Goal: Task Accomplishment & Management: Manage account settings

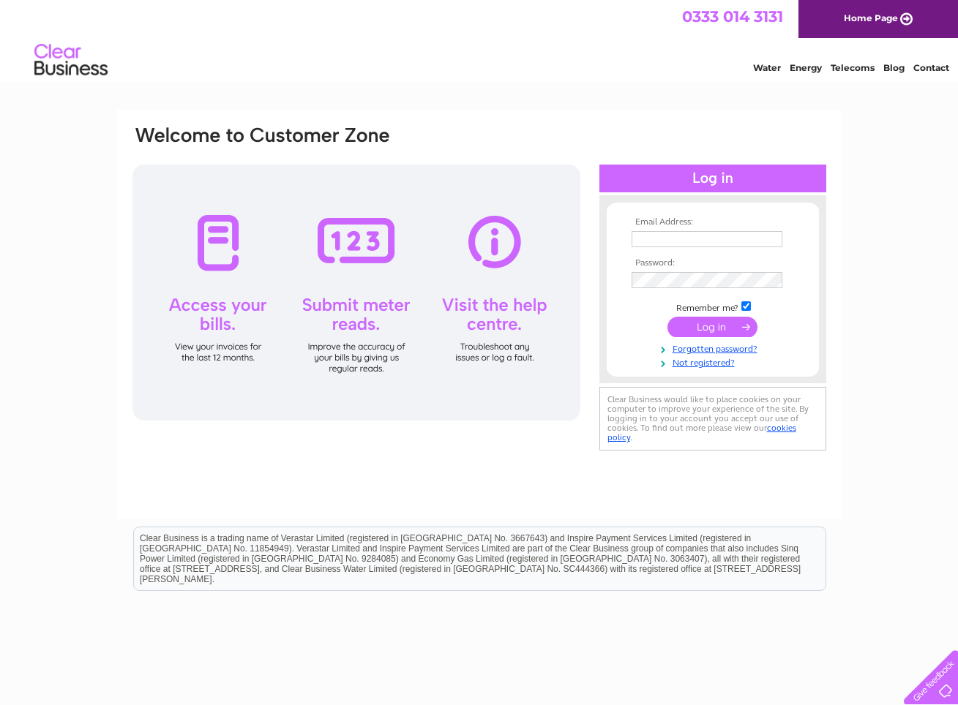
type input "Keith.Farquharson@severnballvalves.co.uk"
click at [717, 326] on input "submit" at bounding box center [712, 327] width 90 height 20
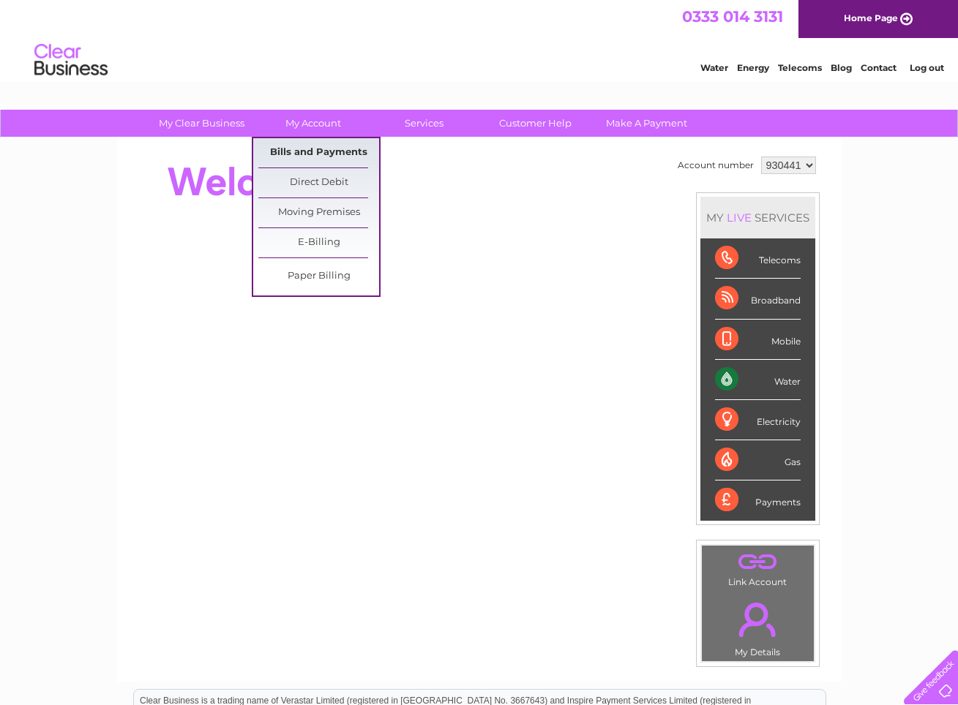
click at [312, 150] on link "Bills and Payments" at bounding box center [318, 152] width 121 height 29
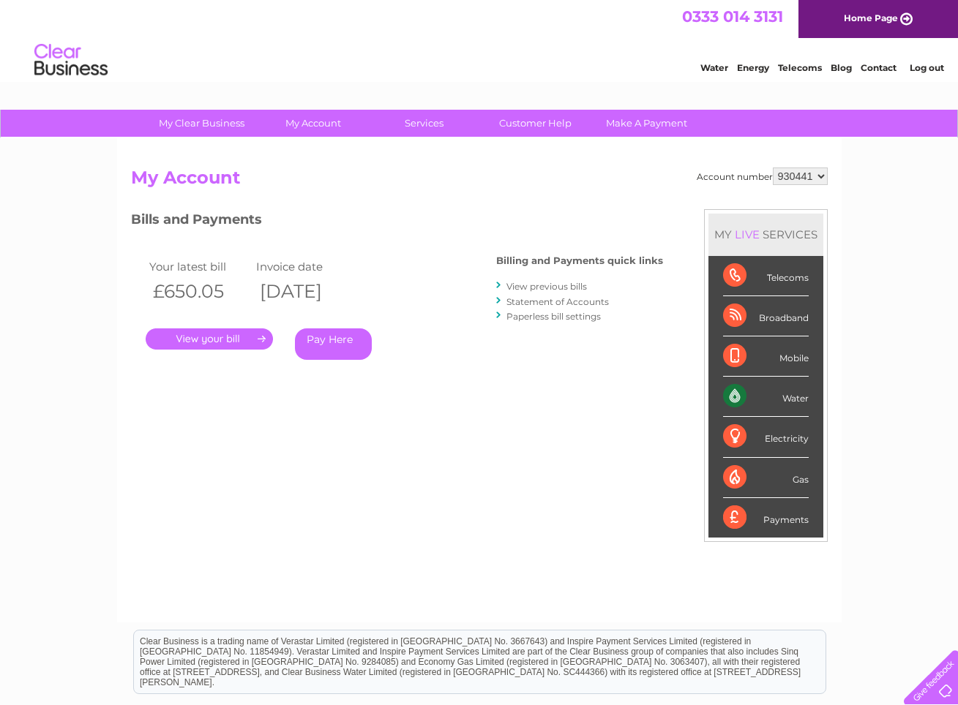
click at [599, 382] on div "Bills and Payments Billing and Payments quick links View previous bills Stateme…" at bounding box center [397, 305] width 532 height 193
click at [225, 338] on link "." at bounding box center [209, 339] width 127 height 21
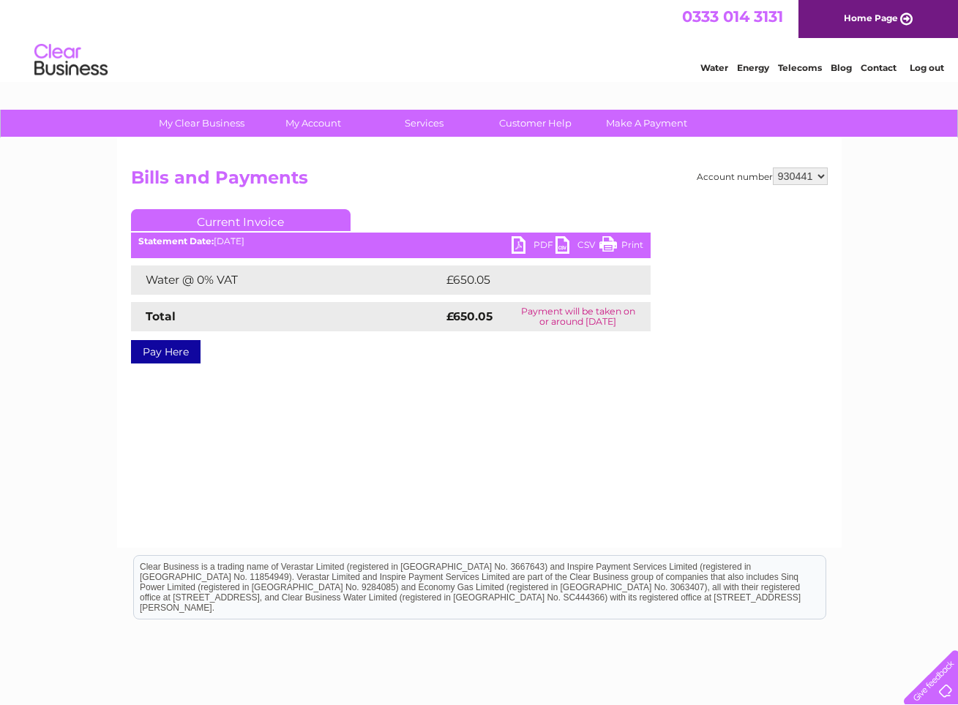
click at [517, 241] on link "PDF" at bounding box center [533, 246] width 44 height 21
click at [367, 438] on div "Account number 930441 Bills and Payments Current Invoice PDF CSV Print £650.05" at bounding box center [479, 343] width 724 height 410
